Goal: Transaction & Acquisition: Book appointment/travel/reservation

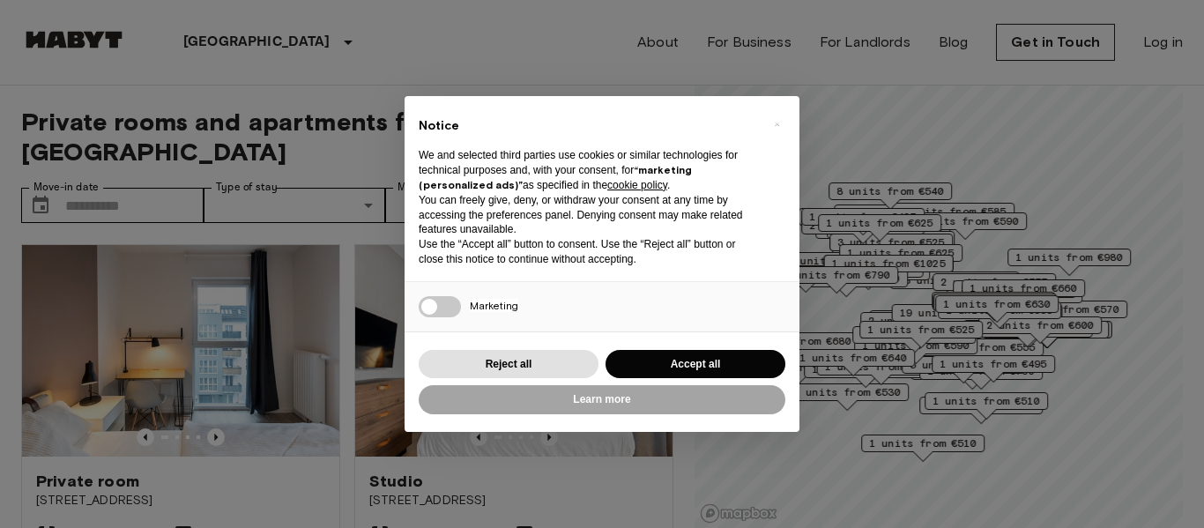
scroll to position [124, 0]
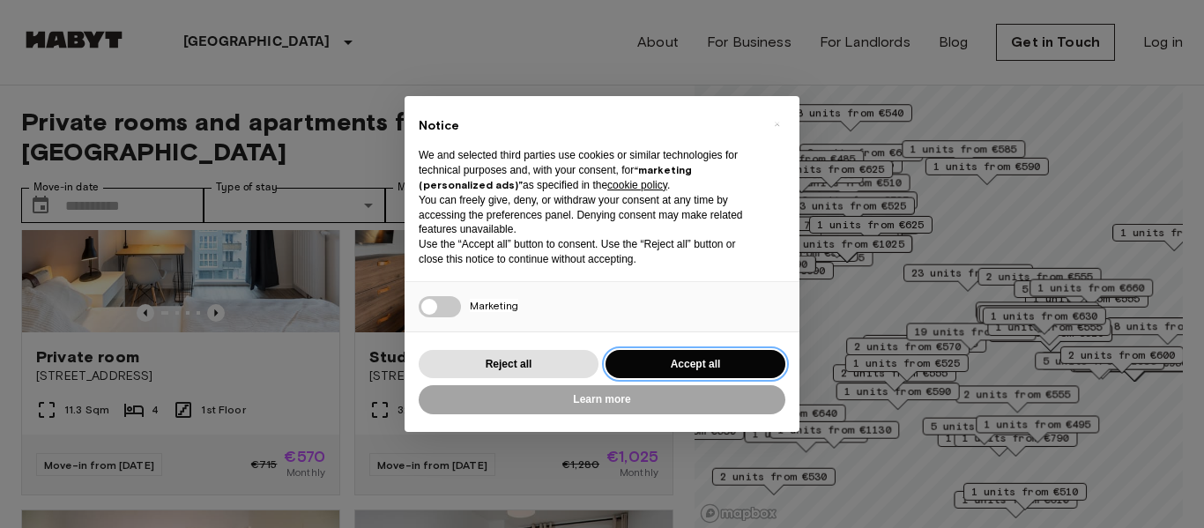
click at [664, 358] on button "Accept all" at bounding box center [695, 364] width 180 height 29
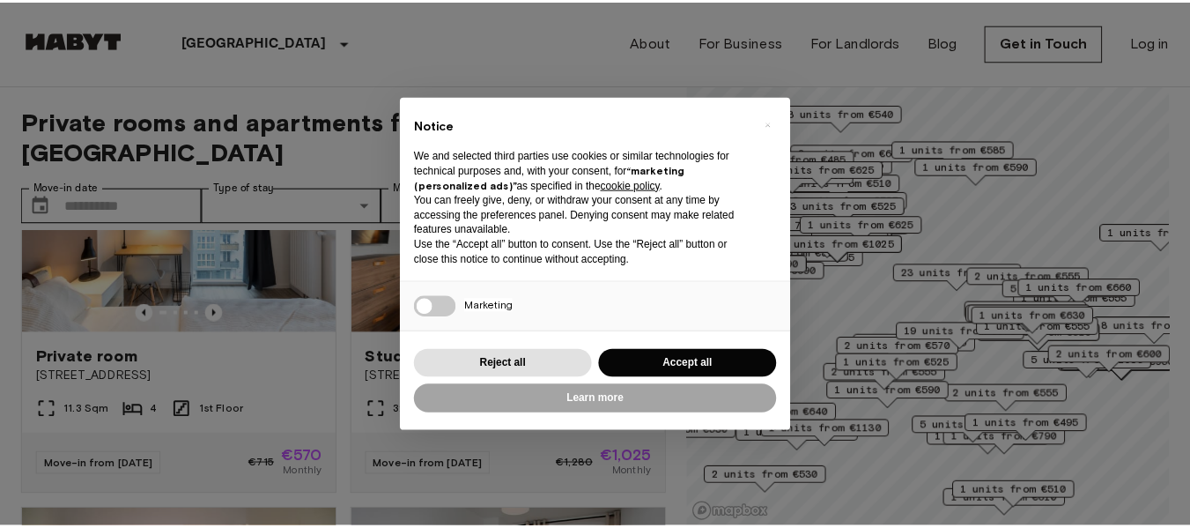
scroll to position [0, 0]
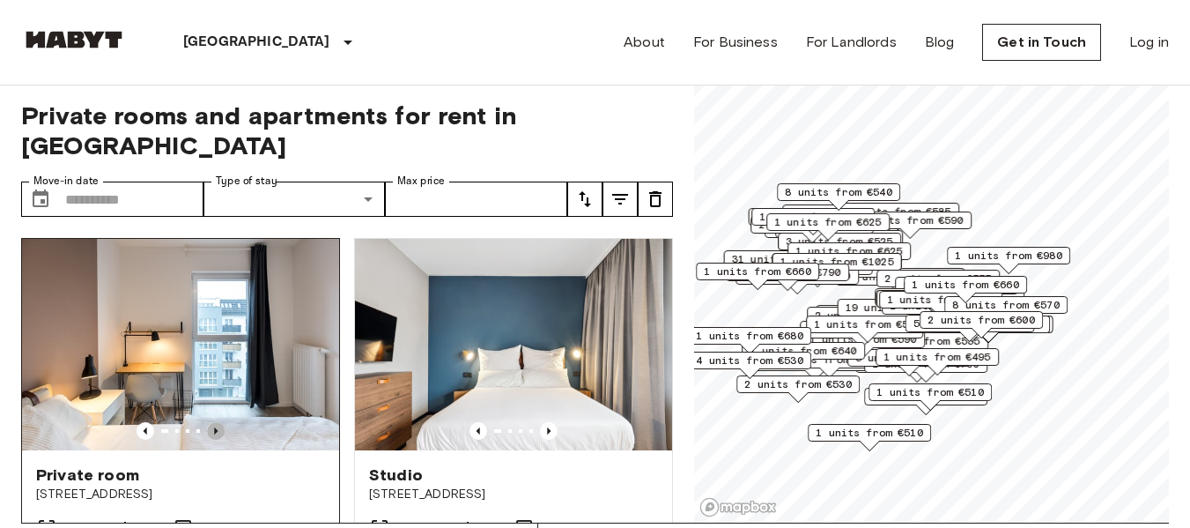
click at [211, 422] on icon "Previous image" at bounding box center [216, 431] width 18 height 18
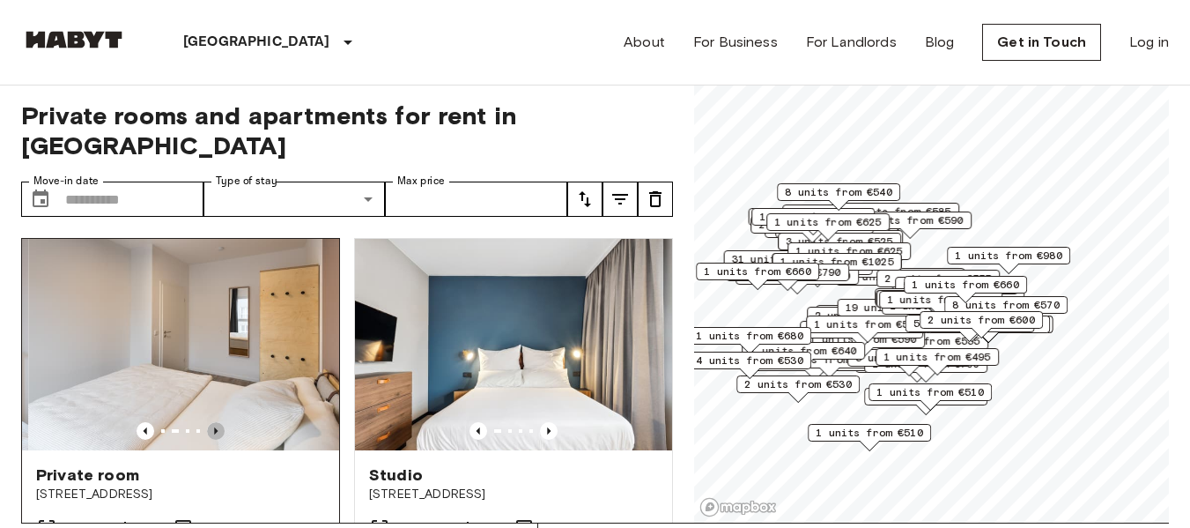
click at [211, 422] on icon "Previous image" at bounding box center [216, 431] width 18 height 18
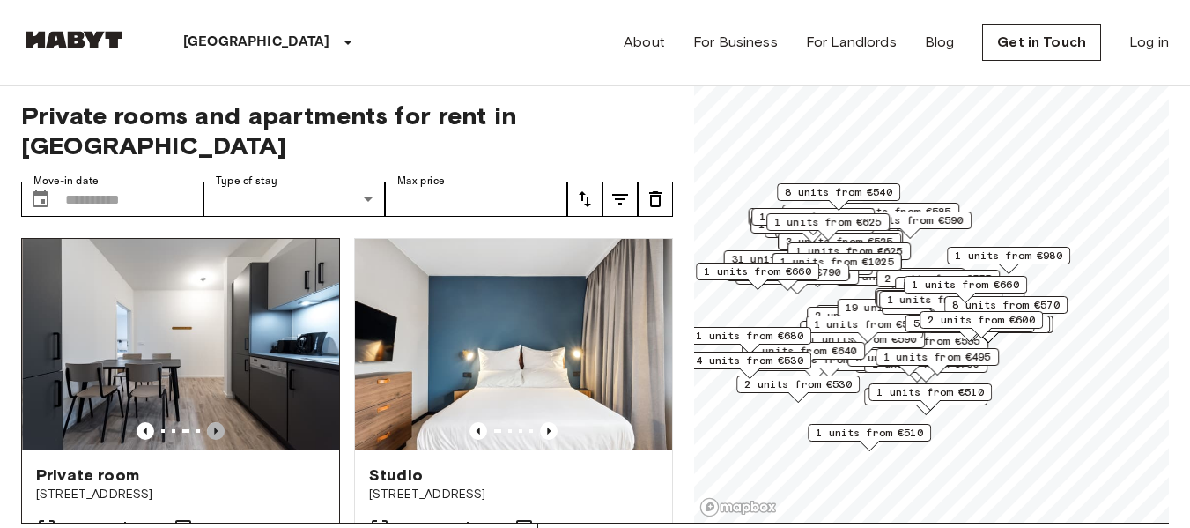
click at [211, 422] on icon "Previous image" at bounding box center [216, 431] width 18 height 18
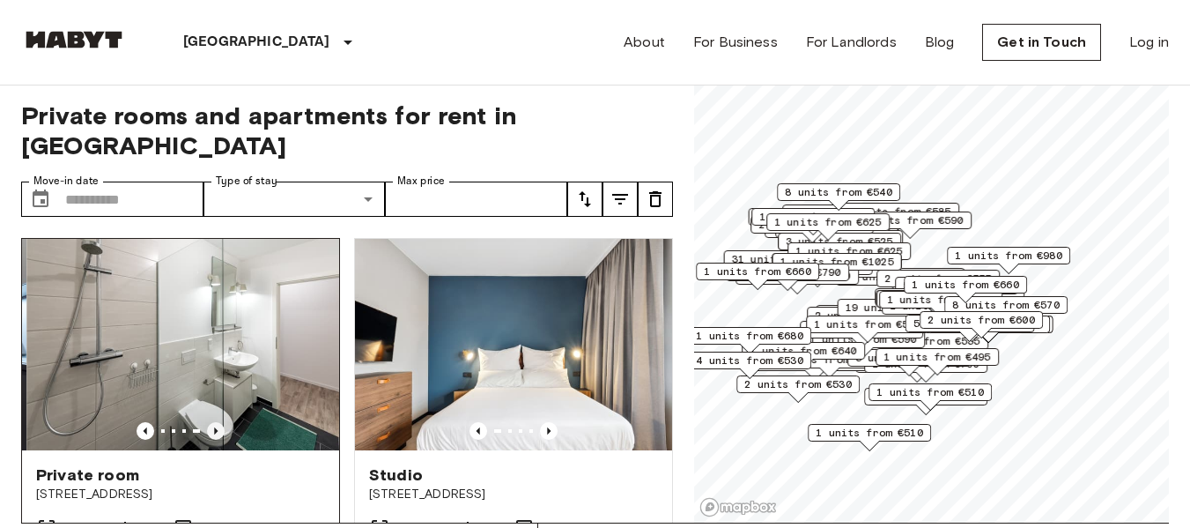
click at [211, 422] on icon "Previous image" at bounding box center [216, 431] width 18 height 18
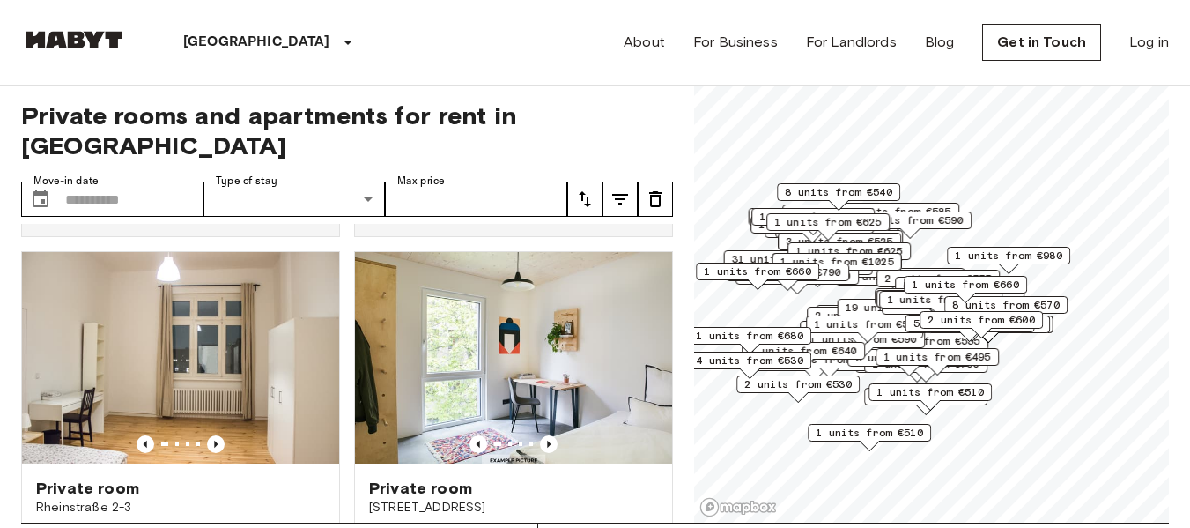
scroll to position [1545, 0]
click at [442, 181] on input "Max price" at bounding box center [476, 198] width 182 height 35
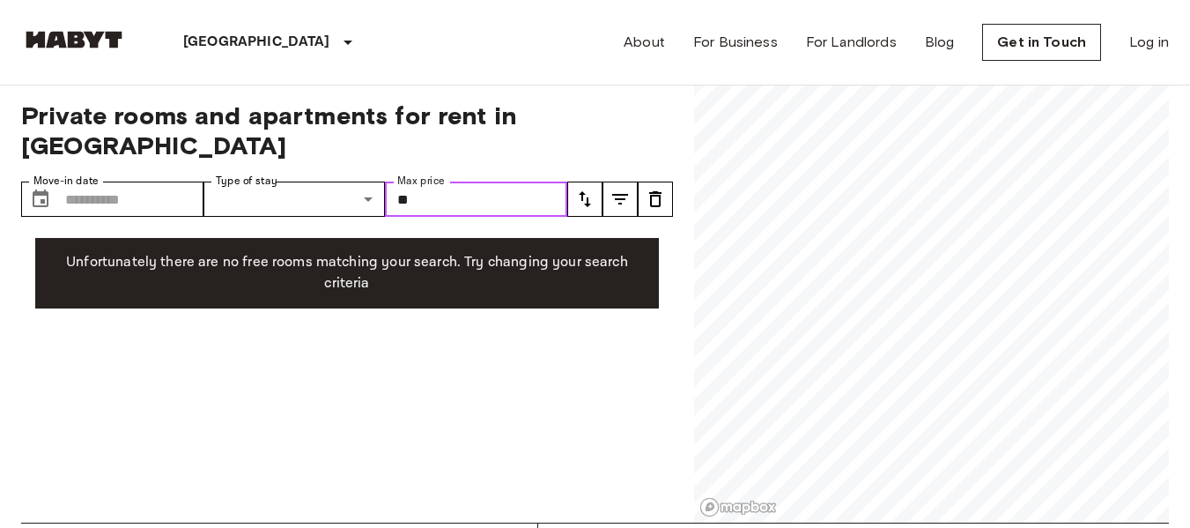
type input "*"
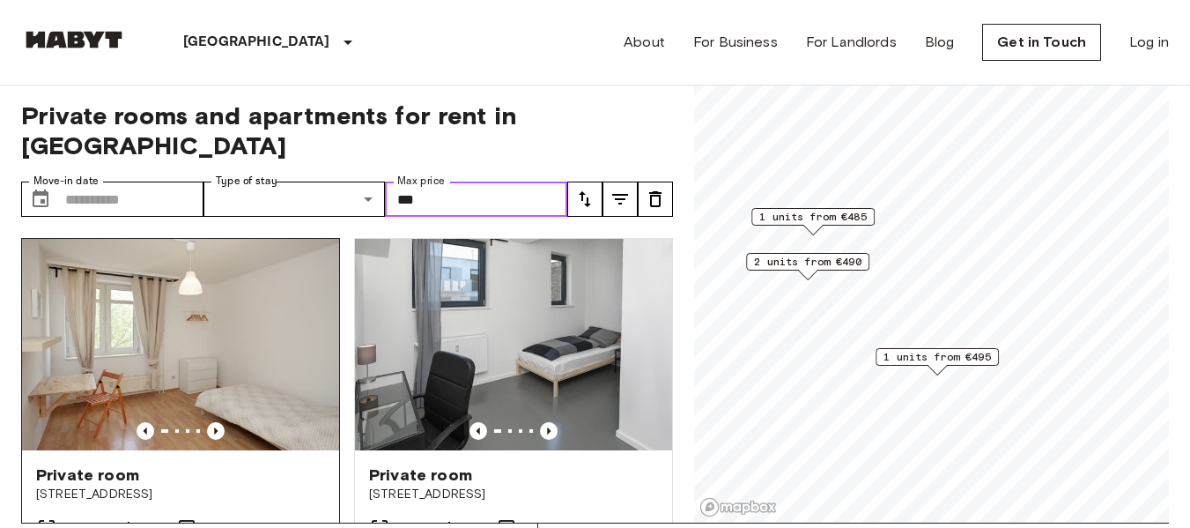
click at [202, 422] on div at bounding box center [180, 431] width 317 height 18
type input "***"
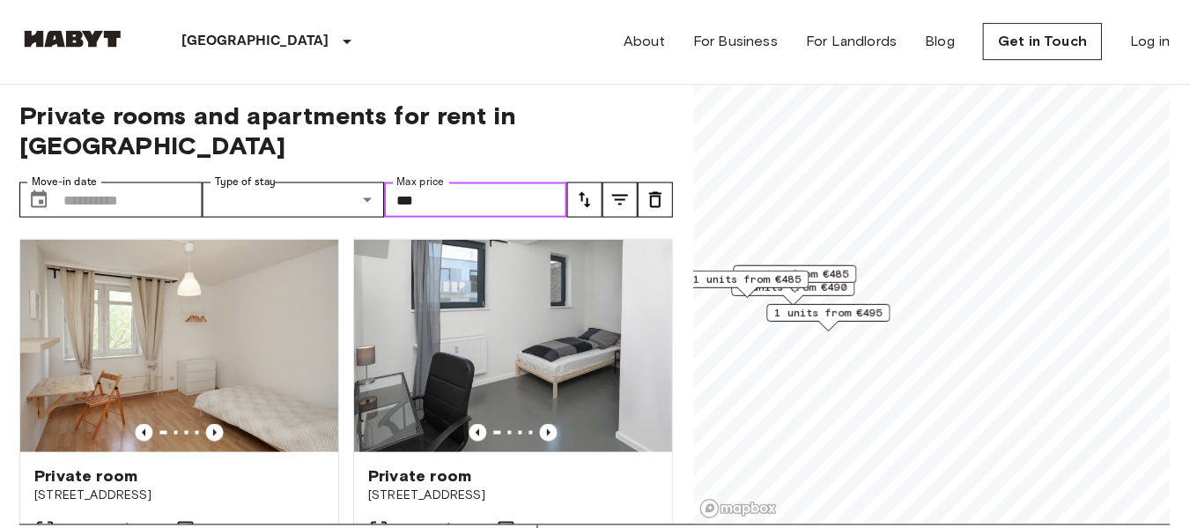
scroll to position [6, 0]
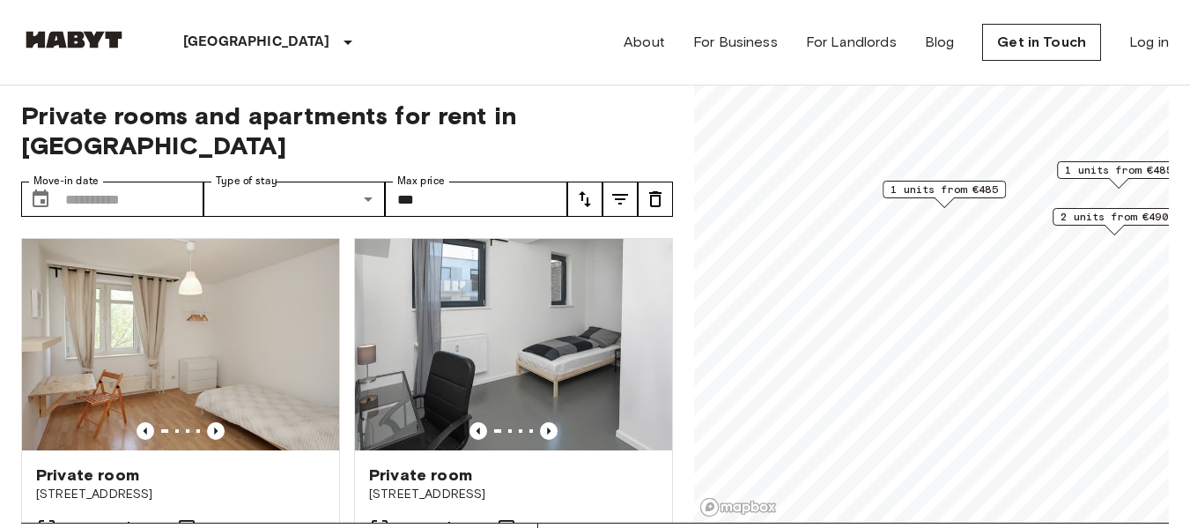
click at [973, 200] on div "1 units from €485" at bounding box center [944, 194] width 123 height 27
click at [953, 189] on span "1 units from €485" at bounding box center [944, 189] width 107 height 16
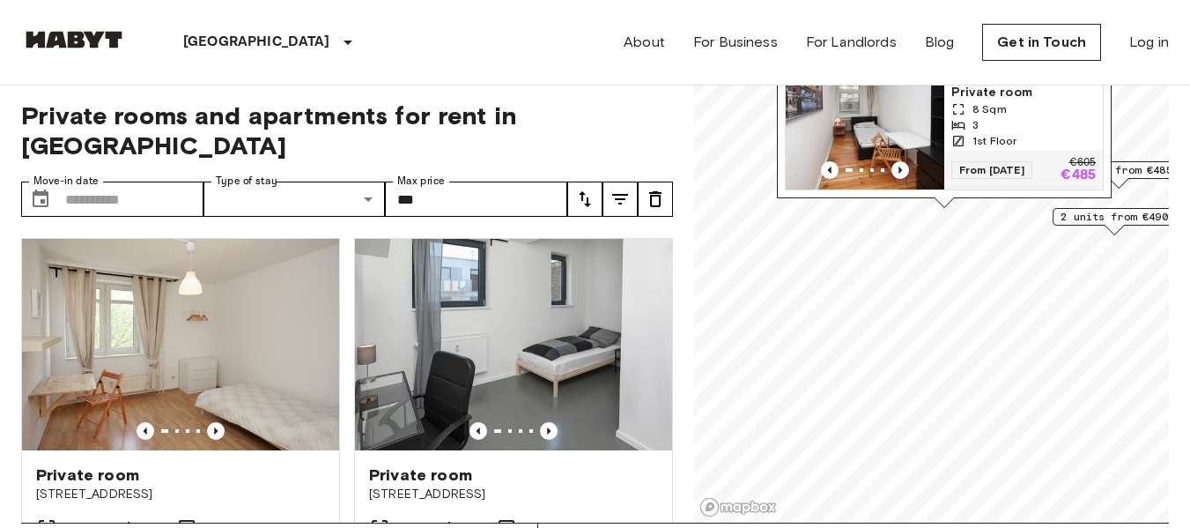
click at [897, 130] on img "Map marker" at bounding box center [865, 137] width 159 height 106
